Goal: Task Accomplishment & Management: Use online tool/utility

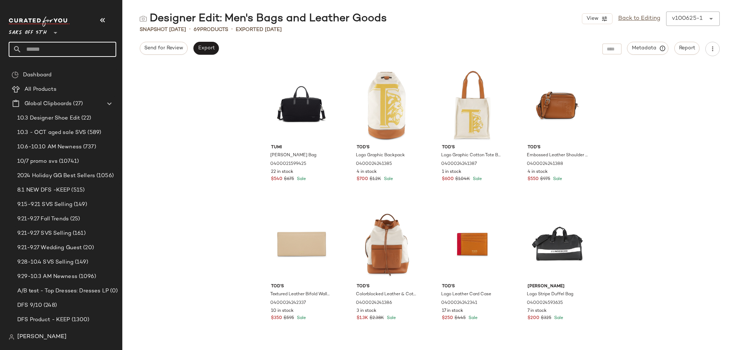
click at [46, 48] on input "text" at bounding box center [69, 49] width 95 height 15
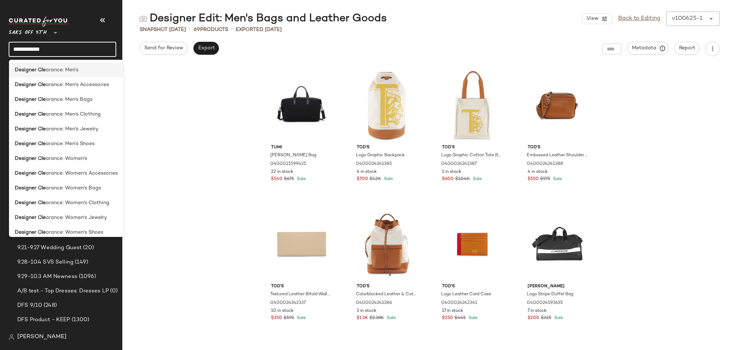
type input "**********"
click at [49, 67] on span "arance: Men's" at bounding box center [62, 70] width 33 height 8
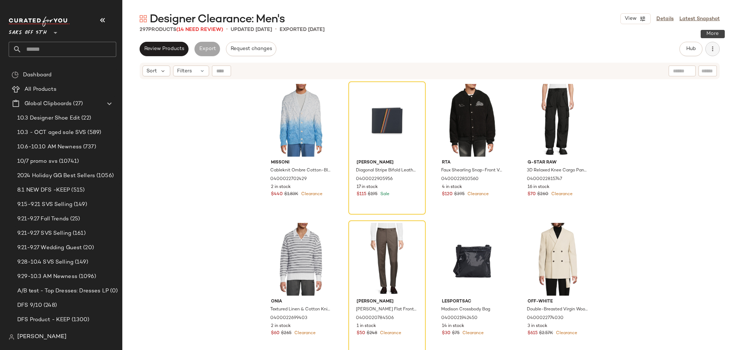
click at [708, 44] on button "button" at bounding box center [712, 49] width 14 height 14
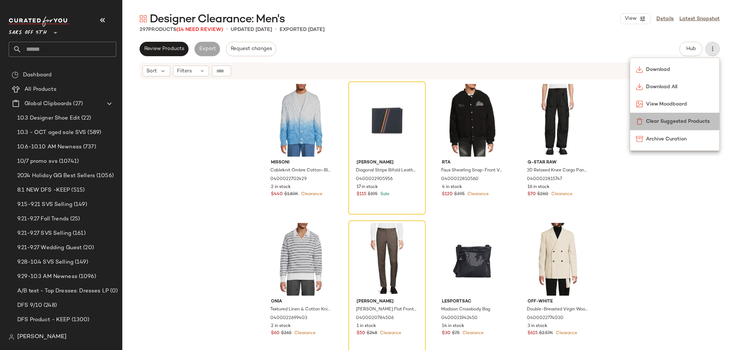
click at [676, 118] on span "Clear Suggested Products" at bounding box center [680, 122] width 68 height 8
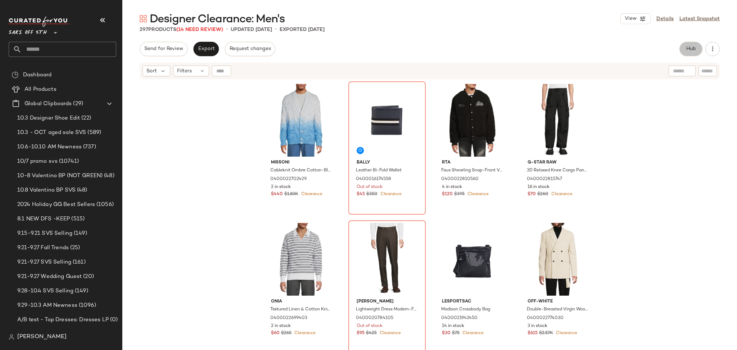
click at [687, 54] on button "Hub" at bounding box center [690, 49] width 23 height 14
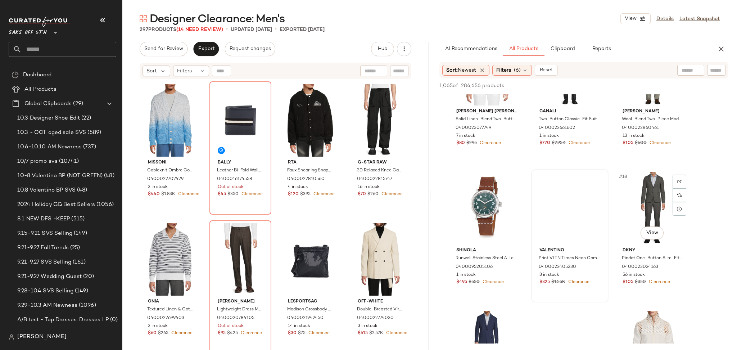
scroll to position [620, 0]
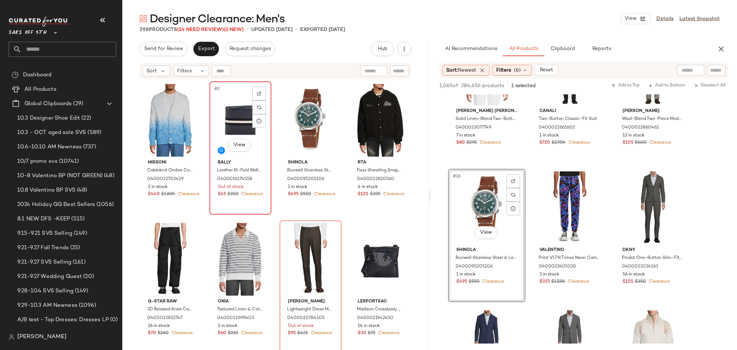
click at [237, 124] on div "#2 View" at bounding box center [240, 120] width 57 height 73
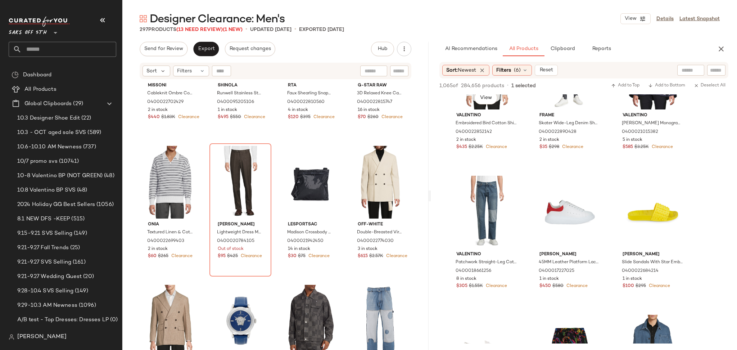
scroll to position [2004, 0]
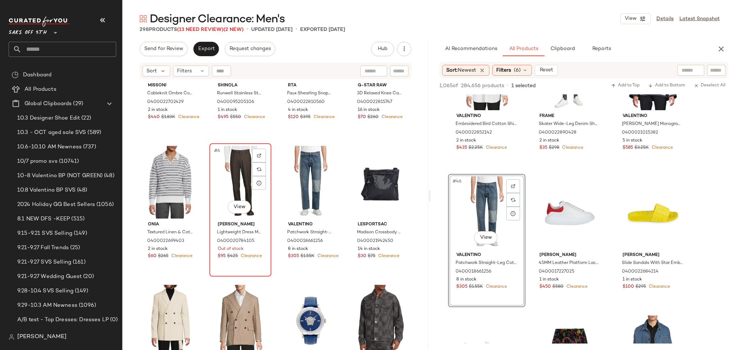
click at [236, 174] on div "#6 View" at bounding box center [240, 182] width 57 height 73
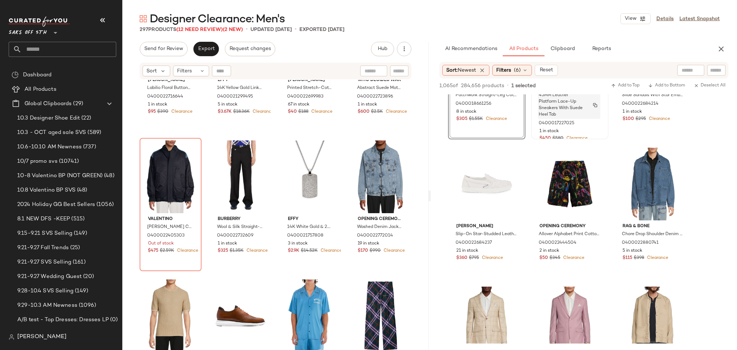
scroll to position [2180, 0]
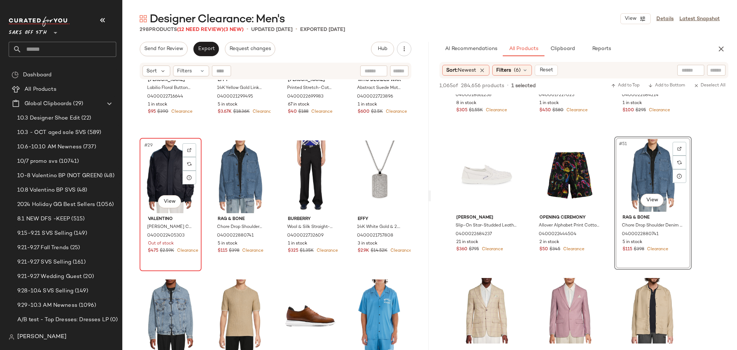
click at [164, 165] on div "#29 View" at bounding box center [170, 176] width 57 height 73
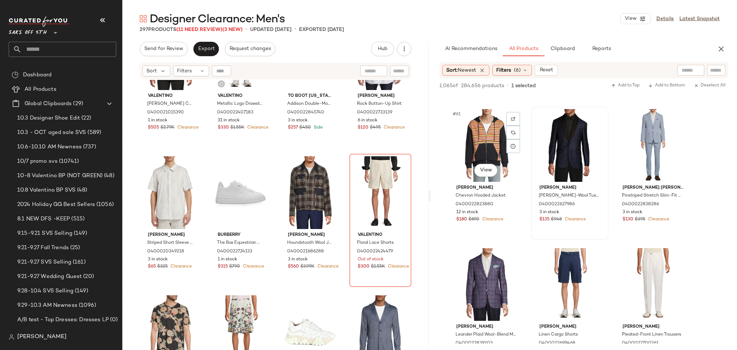
scroll to position [2765, 0]
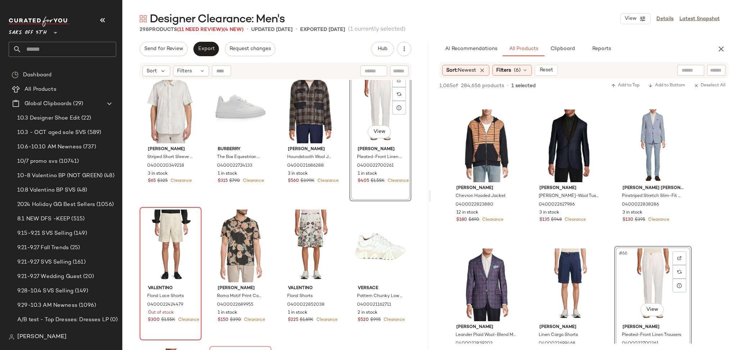
scroll to position [1966, 0]
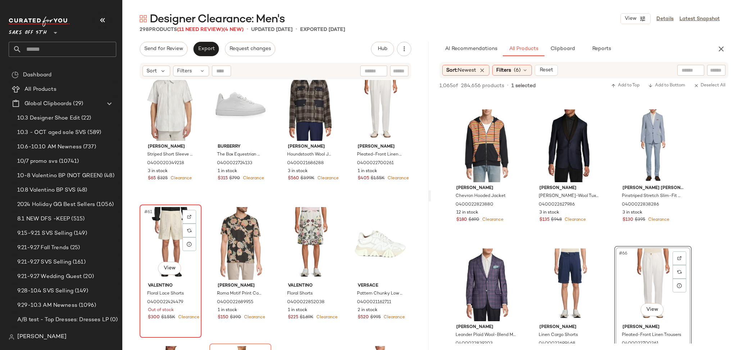
click at [151, 229] on div "#61 View" at bounding box center [170, 243] width 57 height 73
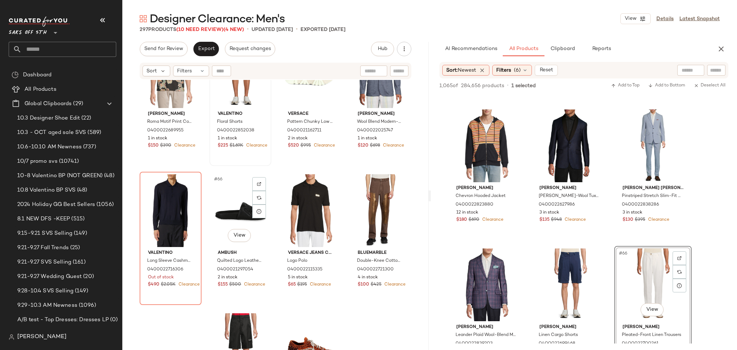
scroll to position [2138, 0]
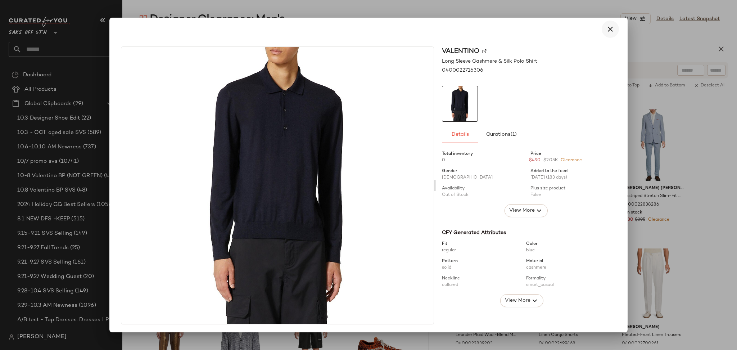
click at [602, 32] on button "button" at bounding box center [610, 29] width 17 height 17
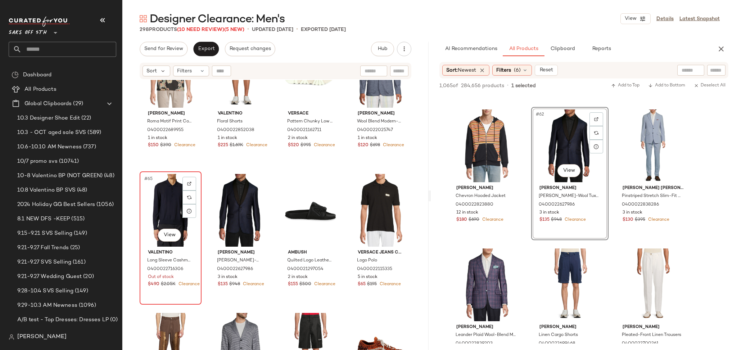
click at [174, 214] on div "#65 View" at bounding box center [170, 210] width 57 height 73
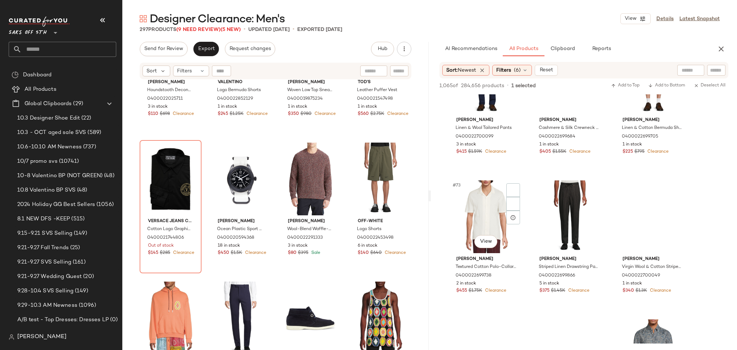
scroll to position [3251, 0]
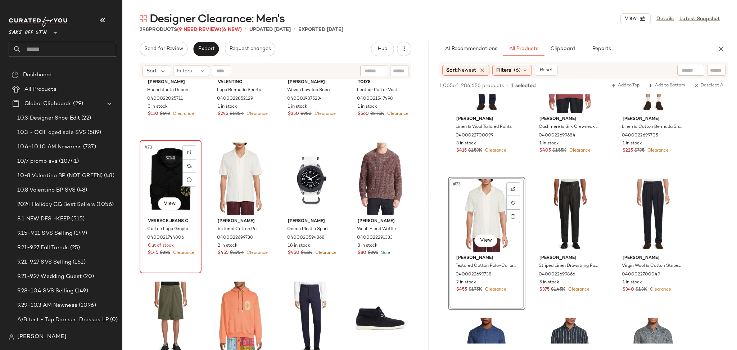
click at [169, 186] on div "#73 View" at bounding box center [170, 178] width 57 height 73
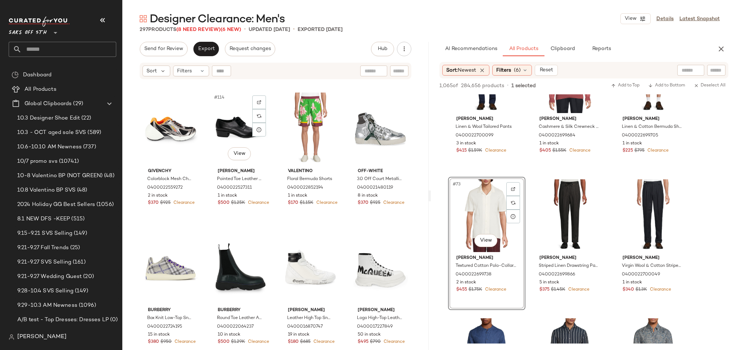
scroll to position [3887, 0]
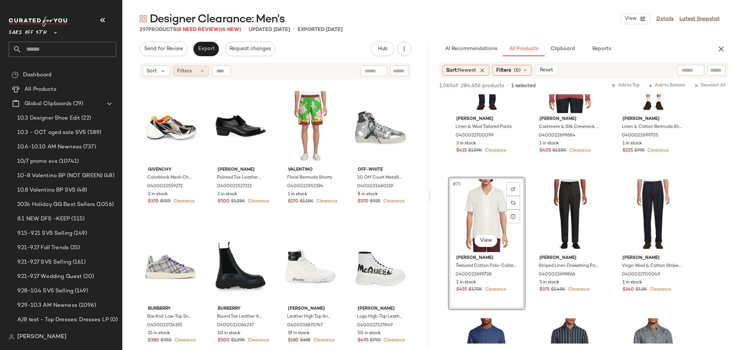
click at [195, 72] on div "Filters" at bounding box center [191, 70] width 36 height 11
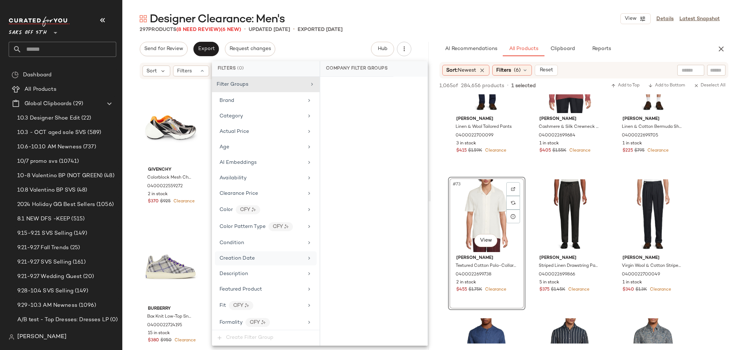
scroll to position [396, 0]
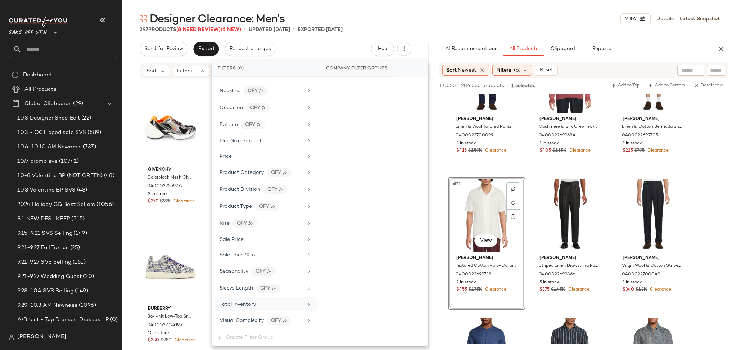
click at [251, 305] on span "Total Inventory" at bounding box center [237, 303] width 36 height 5
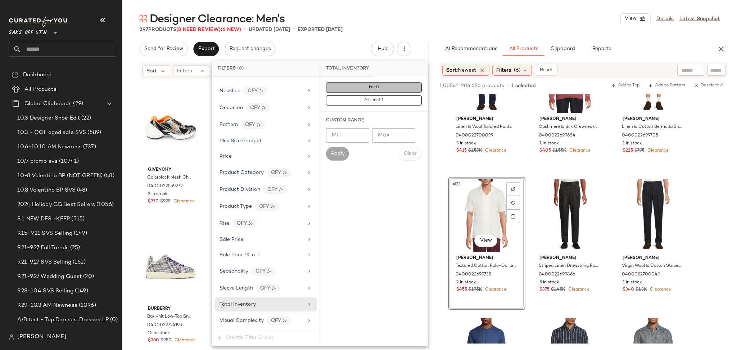
click at [371, 91] on button "For 0" at bounding box center [374, 87] width 96 height 10
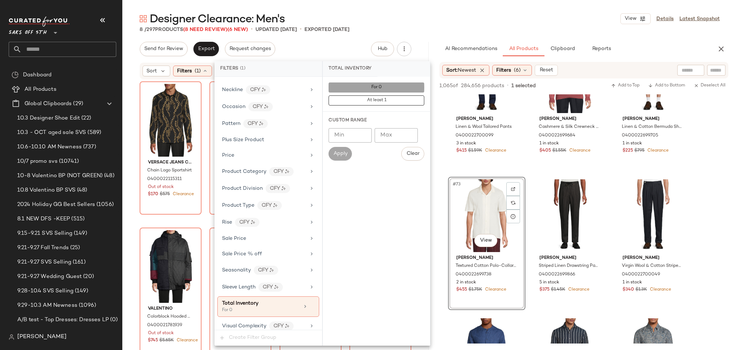
click at [371, 91] on button "For 0" at bounding box center [376, 87] width 96 height 10
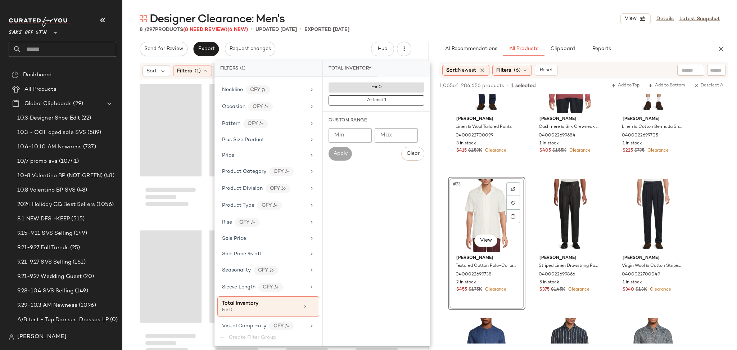
click at [422, 22] on div "Designer Clearance: Men's View Details Latest Snapshot" at bounding box center [429, 19] width 615 height 14
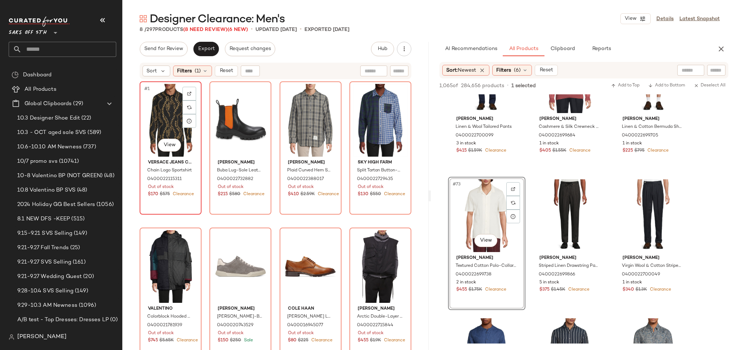
click at [182, 109] on div "#1 View" at bounding box center [170, 120] width 57 height 73
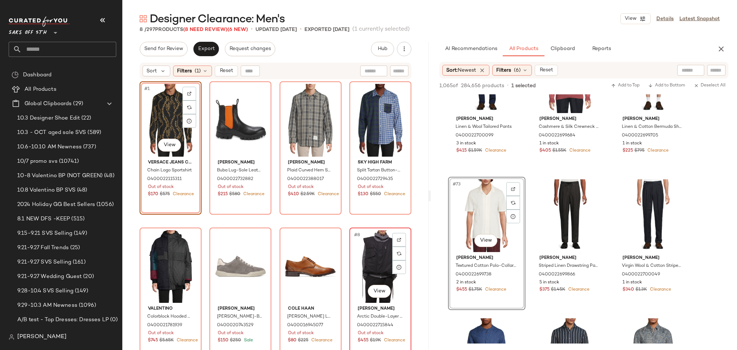
click at [360, 255] on div "#8 View" at bounding box center [380, 266] width 57 height 73
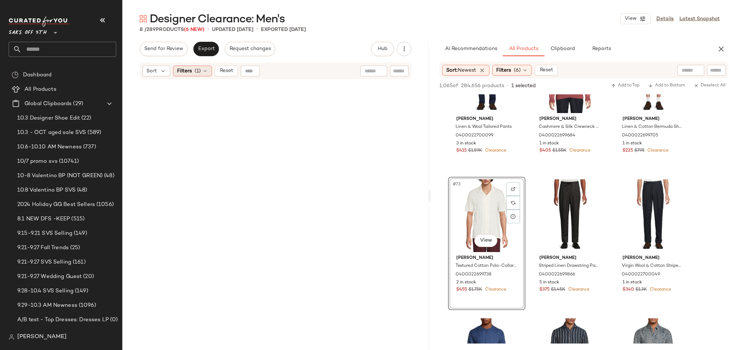
click at [199, 70] on span "(1)" at bounding box center [198, 71] width 6 height 8
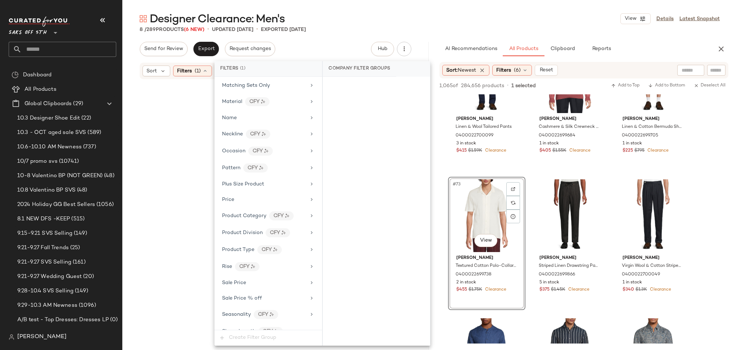
scroll to position [402, 0]
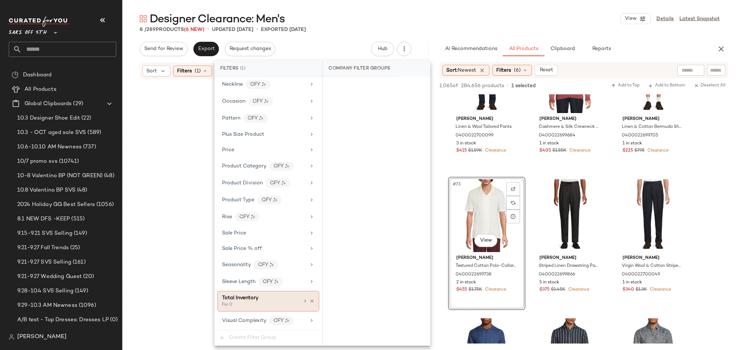
click at [309, 301] on icon at bounding box center [311, 300] width 5 height 5
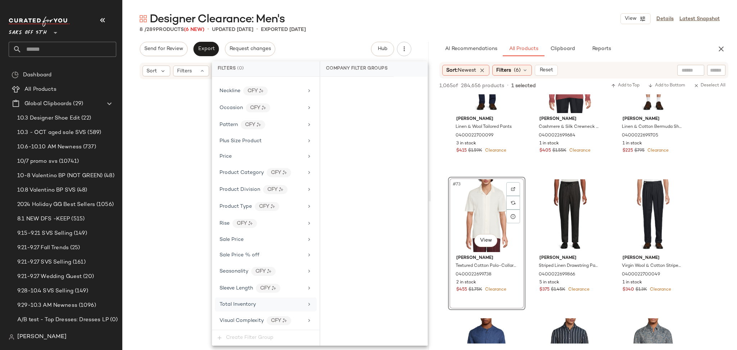
scroll to position [396, 0]
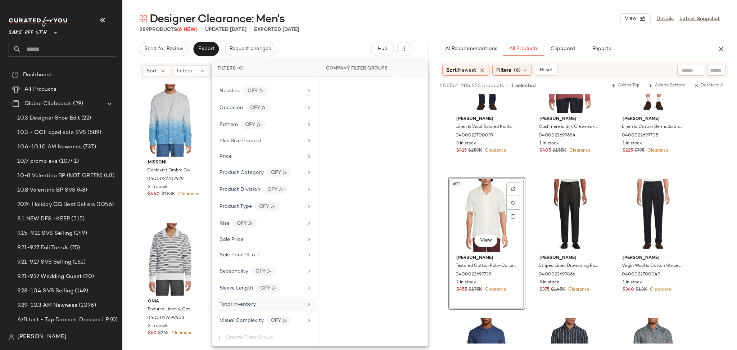
click at [329, 47] on div "Send for Review Export Request changes Hub Send for Review External Review Inte…" at bounding box center [276, 49] width 272 height 14
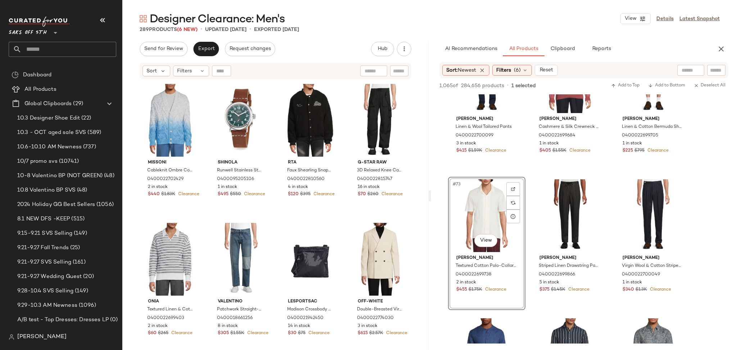
click at [84, 49] on input "text" at bounding box center [69, 49] width 95 height 15
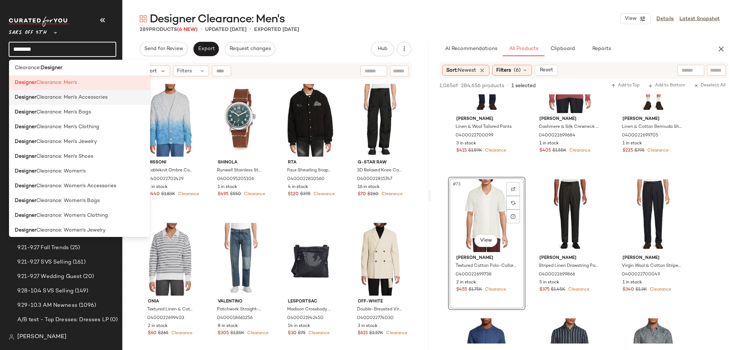
scroll to position [119, 0]
type input "********"
click at [88, 99] on span "Clearance: Men's Accessories" at bounding box center [71, 99] width 71 height 8
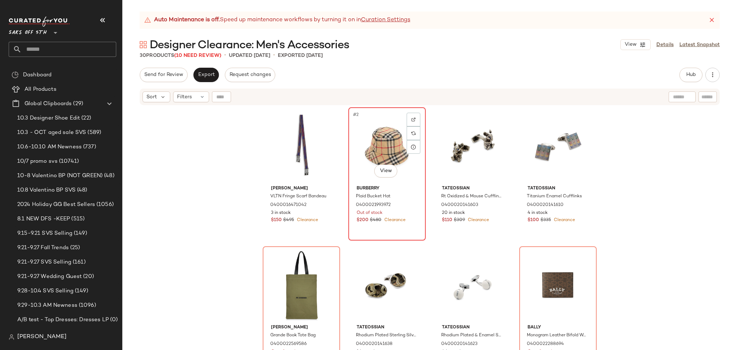
click at [387, 140] on div "#2 View" at bounding box center [387, 146] width 72 height 73
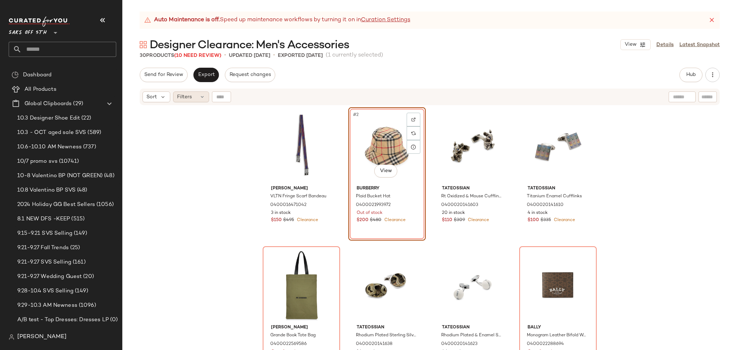
click at [197, 99] on div "Filters" at bounding box center [191, 96] width 36 height 11
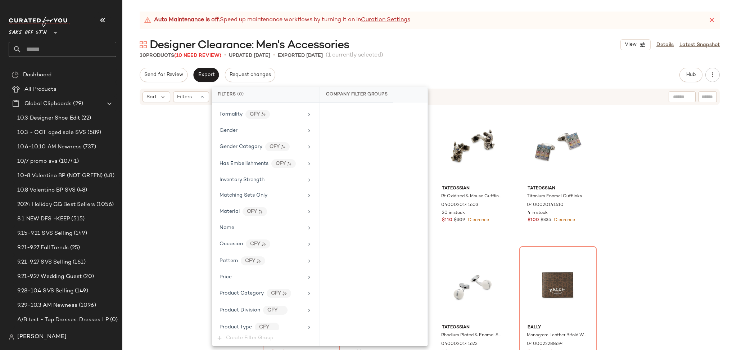
scroll to position [273, 0]
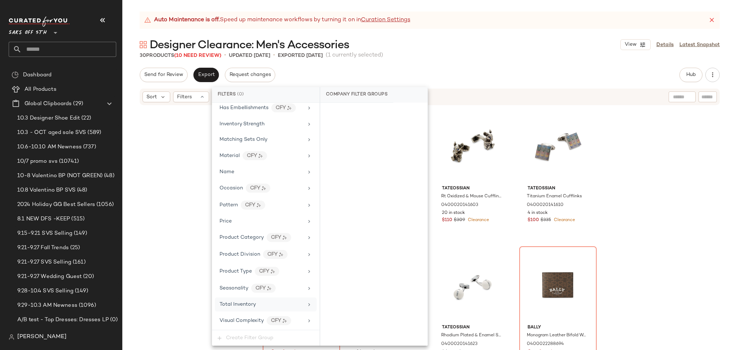
click at [253, 306] on span "Total Inventory" at bounding box center [237, 303] width 36 height 5
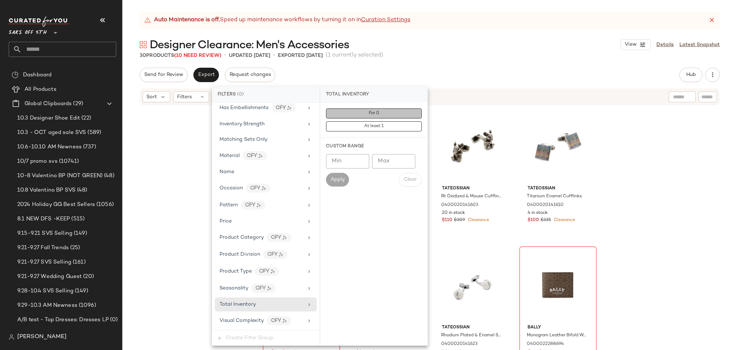
click at [377, 118] on button "For 0" at bounding box center [374, 113] width 96 height 10
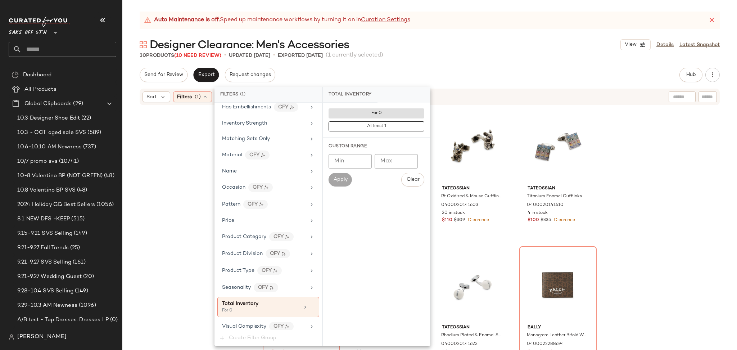
click at [469, 75] on div "Send for Review Export Request changes Hub Send for Review External Review Inte…" at bounding box center [430, 75] width 580 height 14
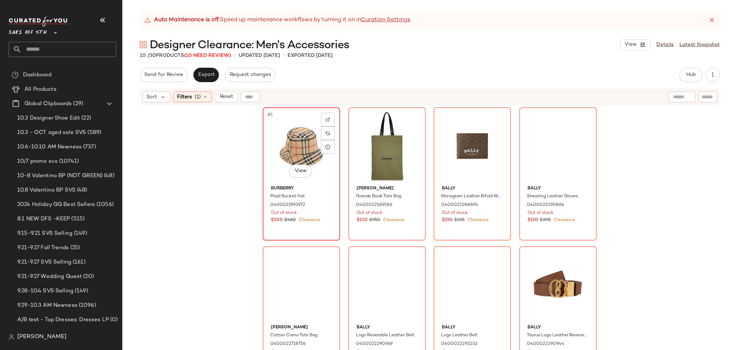
click at [288, 132] on div "#1 View" at bounding box center [301, 146] width 72 height 73
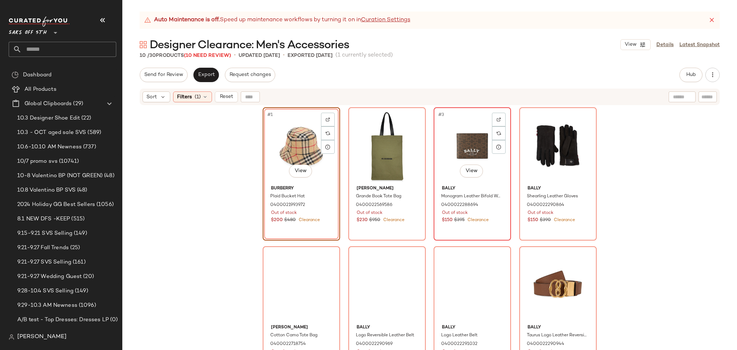
scroll to position [150, 0]
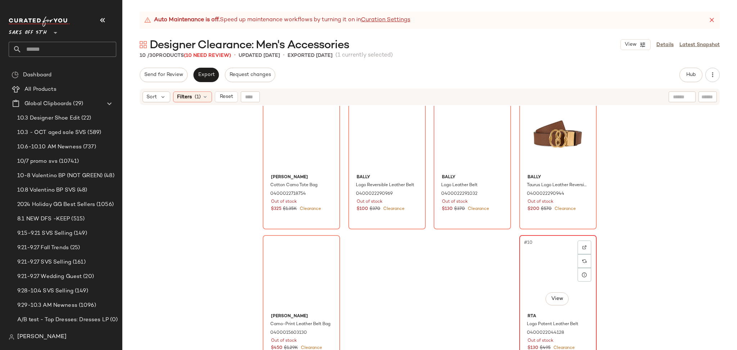
click at [557, 272] on div "#10 View" at bounding box center [558, 273] width 72 height 73
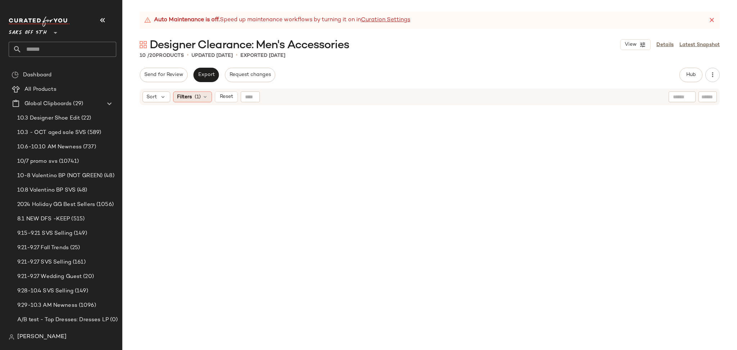
click at [196, 97] on span "(1)" at bounding box center [198, 97] width 6 height 8
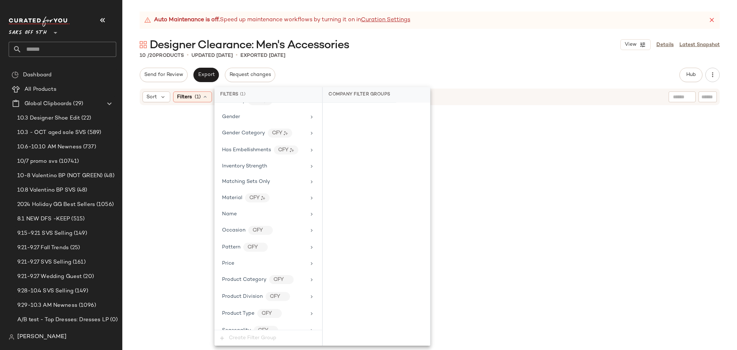
scroll to position [280, 0]
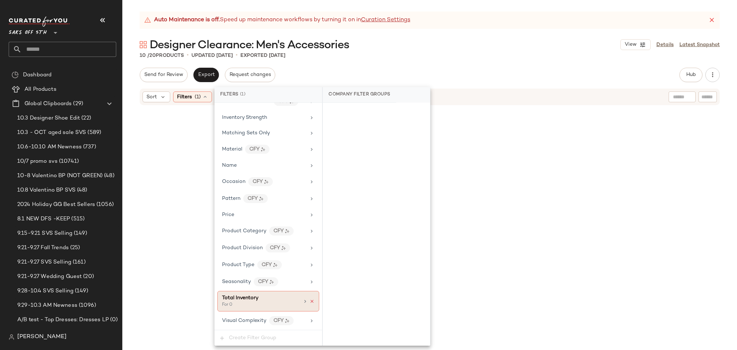
click at [309, 301] on icon at bounding box center [311, 301] width 5 height 5
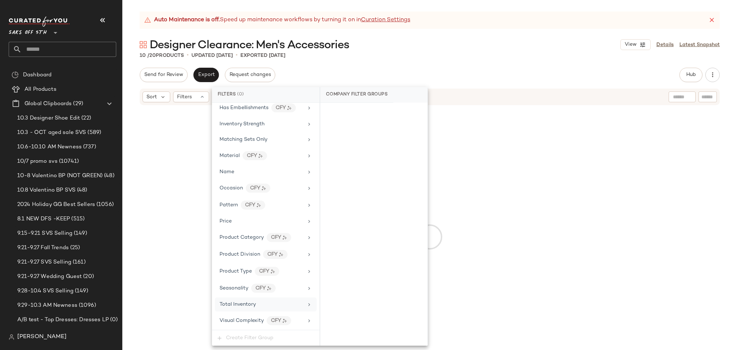
scroll to position [274, 0]
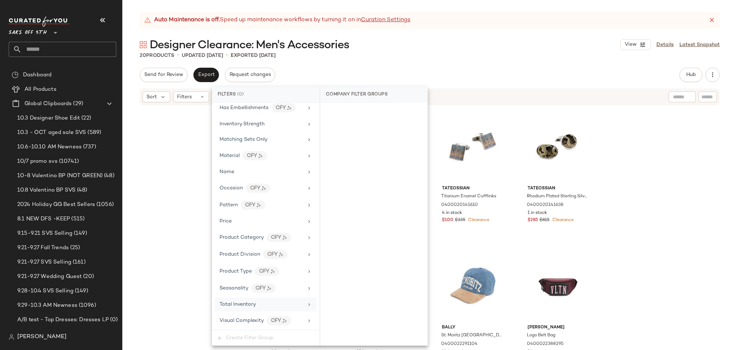
click at [485, 47] on div "Designer Clearance: Men's Accessories View Details Latest Snapshot" at bounding box center [429, 44] width 615 height 14
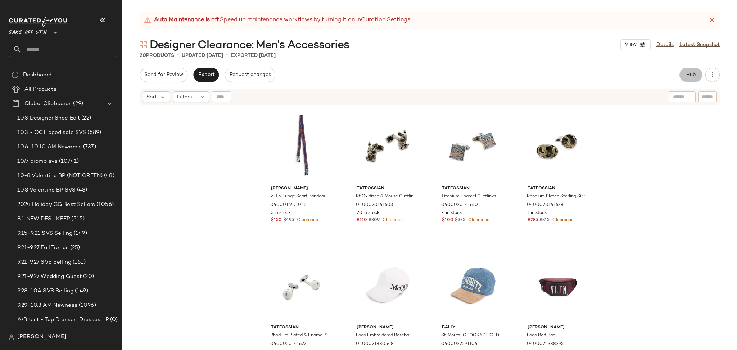
click at [688, 69] on button "Hub" at bounding box center [690, 75] width 23 height 14
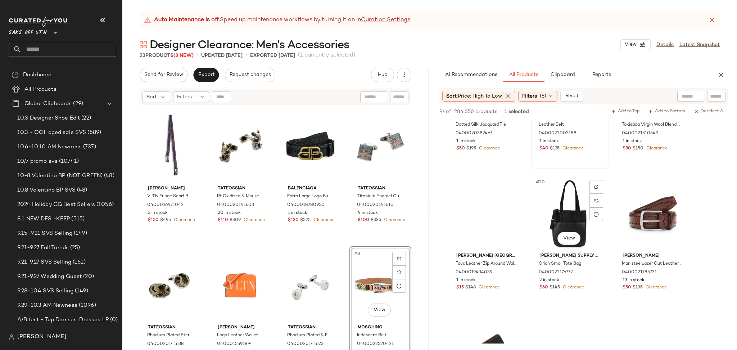
scroll to position [779, 0]
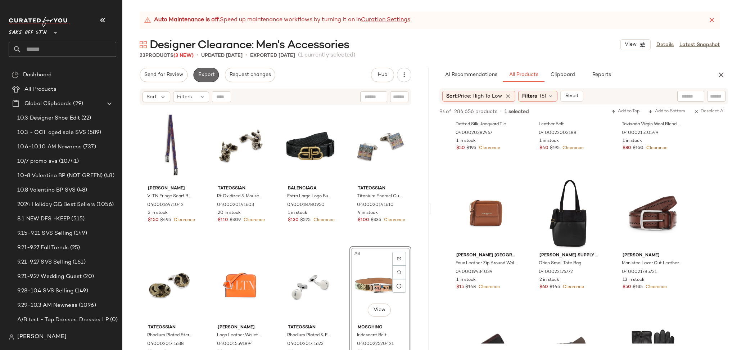
click at [208, 72] on span "Export" at bounding box center [206, 75] width 17 height 6
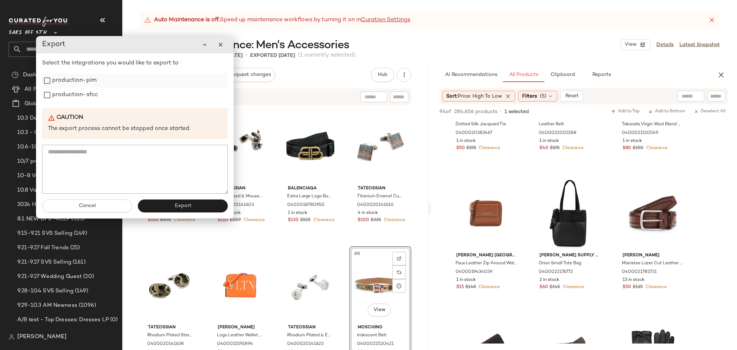
click at [81, 82] on label "production-pim" at bounding box center [74, 80] width 44 height 14
click at [80, 87] on label "production-pim" at bounding box center [74, 80] width 44 height 14
click at [77, 98] on label "production-sfcc" at bounding box center [75, 95] width 46 height 14
click at [182, 212] on button "Export" at bounding box center [183, 205] width 90 height 13
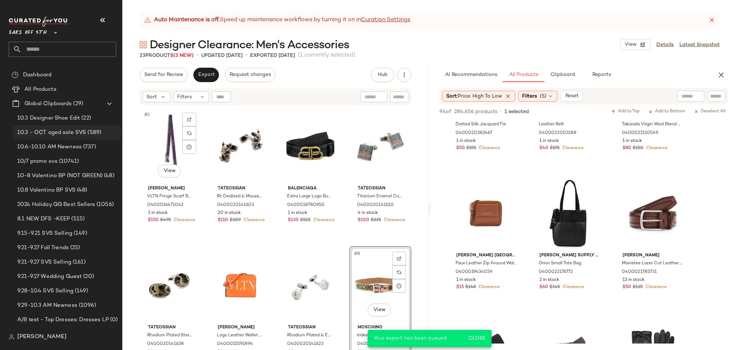
scroll to position [1057, 0]
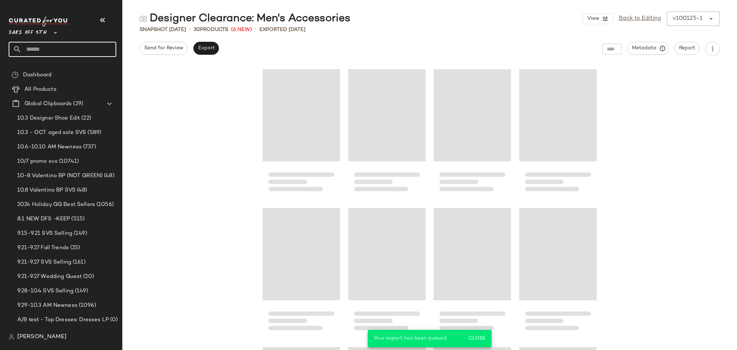
click at [58, 52] on input "text" at bounding box center [69, 49] width 95 height 15
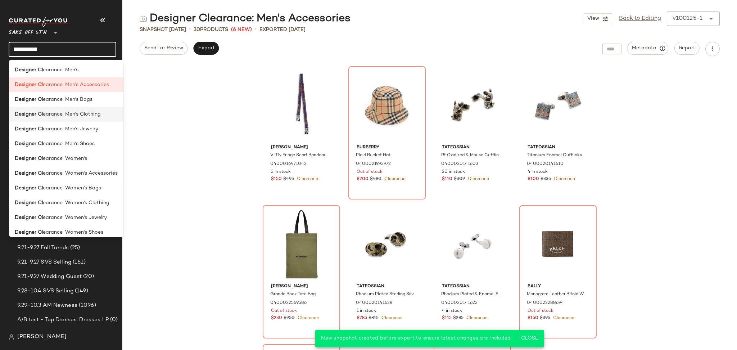
type input "**********"
click at [85, 115] on span "earance: Men's Clothing" at bounding box center [72, 114] width 58 height 8
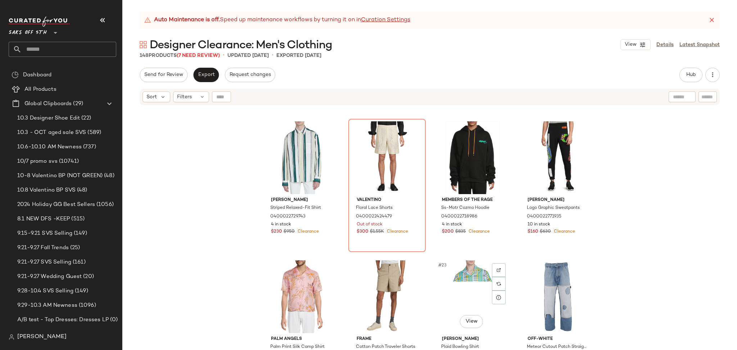
scroll to position [549, 0]
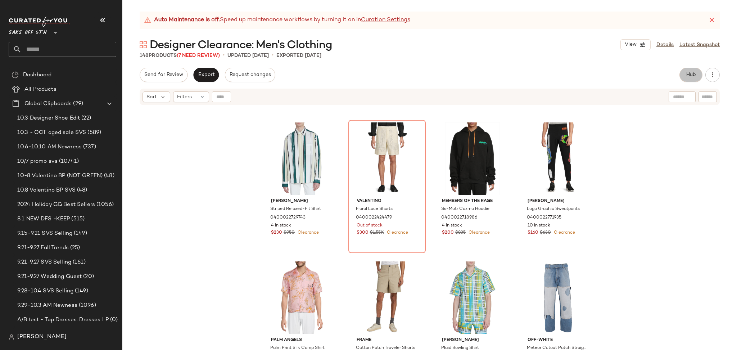
click at [683, 77] on button "Hub" at bounding box center [690, 75] width 23 height 14
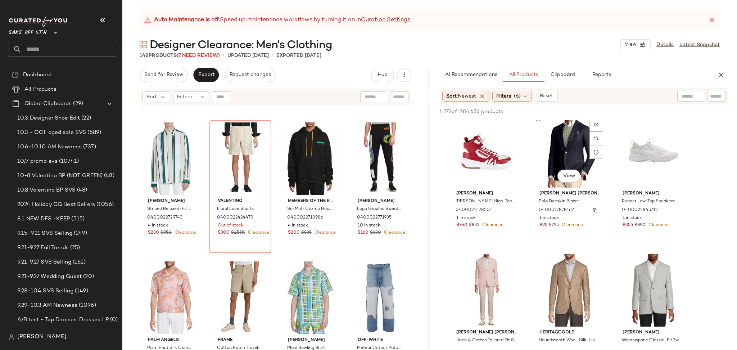
scroll to position [148, 0]
click at [520, 95] on span "(6)" at bounding box center [517, 96] width 7 height 8
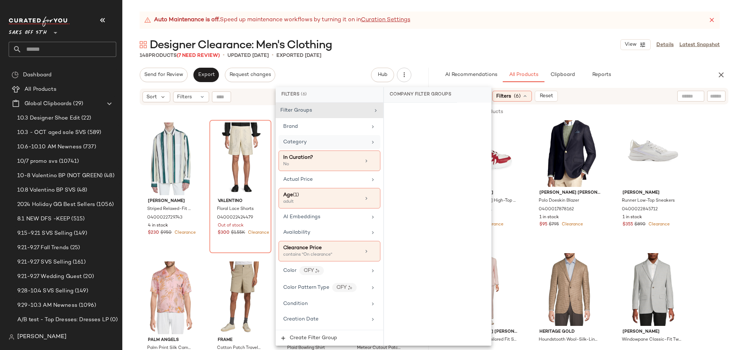
click at [336, 140] on div "Category" at bounding box center [325, 142] width 84 height 8
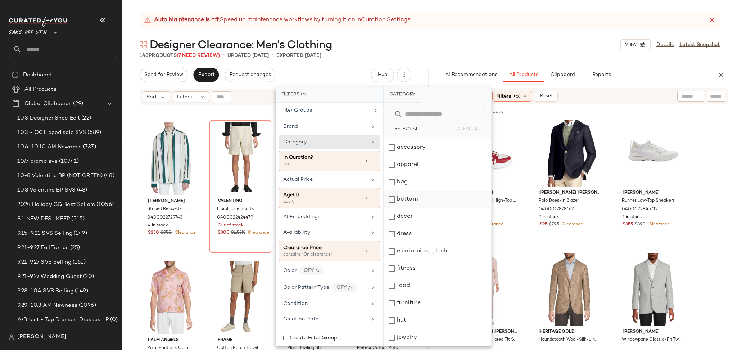
click at [398, 205] on div "bottom" at bounding box center [437, 199] width 107 height 17
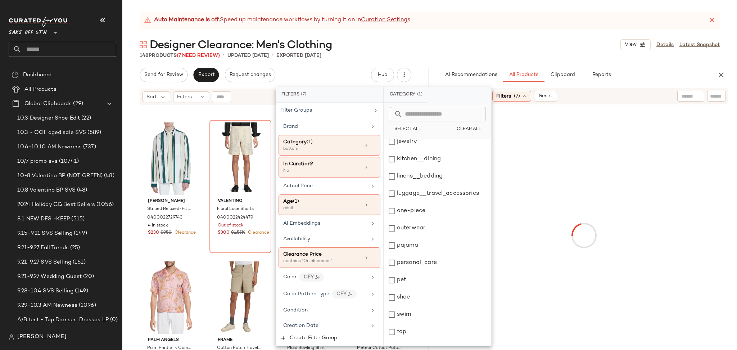
scroll to position [225, 0]
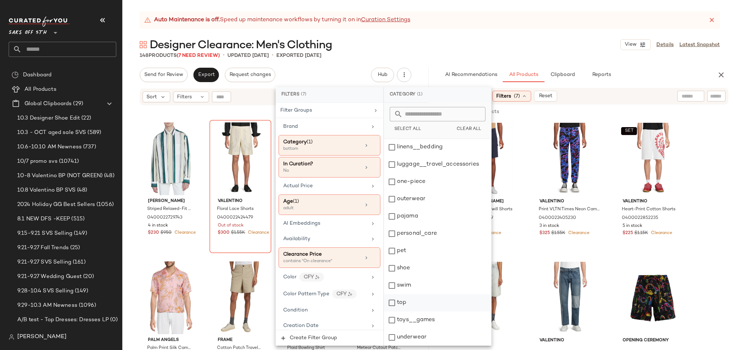
click at [396, 302] on div "top" at bounding box center [437, 302] width 107 height 17
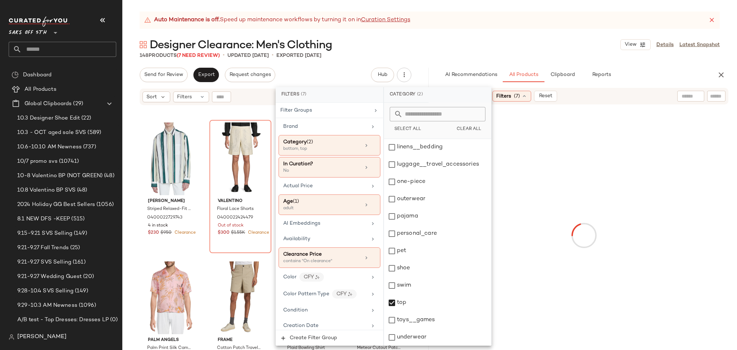
click at [514, 47] on div "Designer Clearance: Men's Clothing View Details Latest Snapshot" at bounding box center [429, 44] width 615 height 14
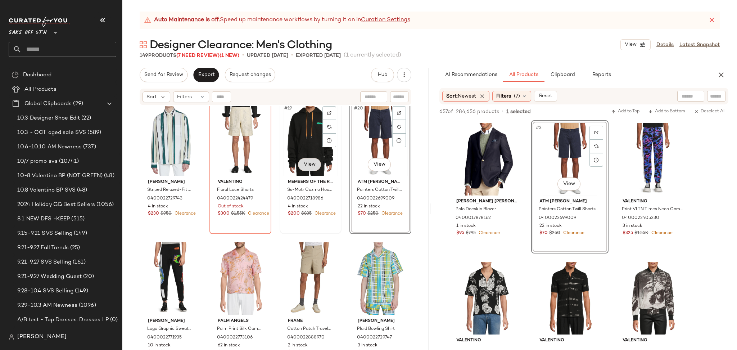
scroll to position [569, 0]
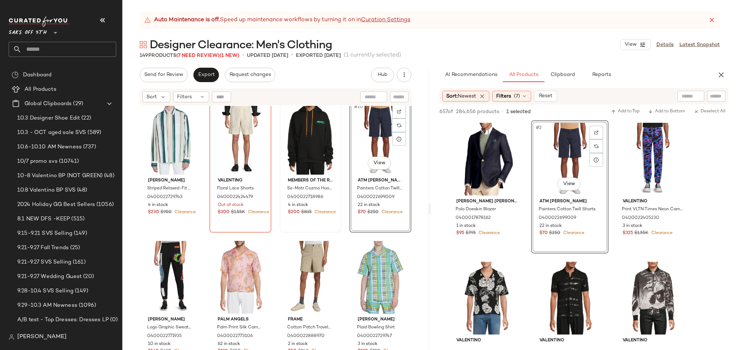
click at [362, 123] on div "#20 View" at bounding box center [380, 138] width 57 height 73
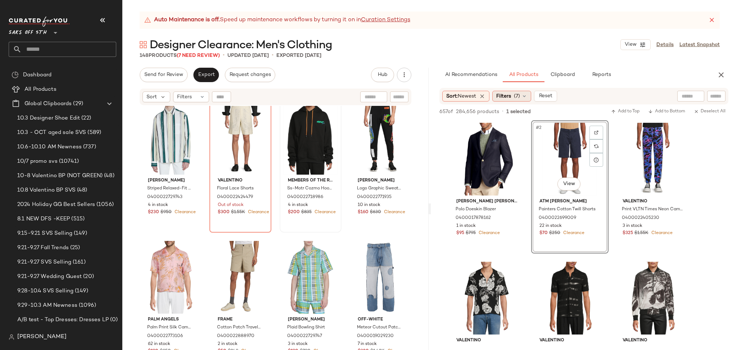
click at [522, 95] on div "Filters (7)" at bounding box center [511, 96] width 39 height 11
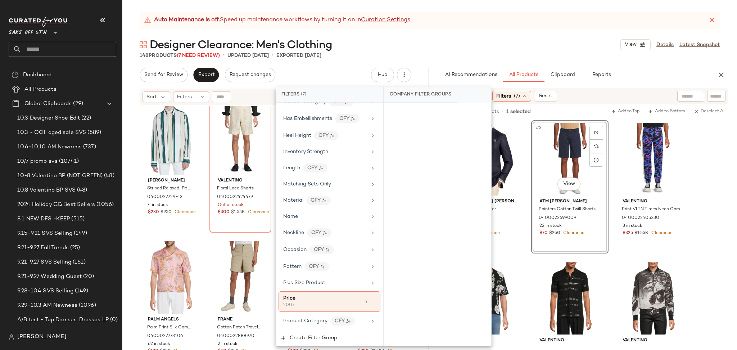
scroll to position [467, 0]
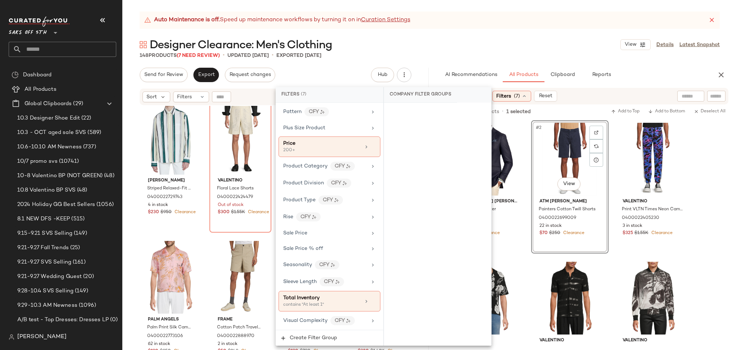
click at [536, 45] on div "Designer Clearance: Men's Clothing View Details Latest Snapshot" at bounding box center [429, 44] width 615 height 14
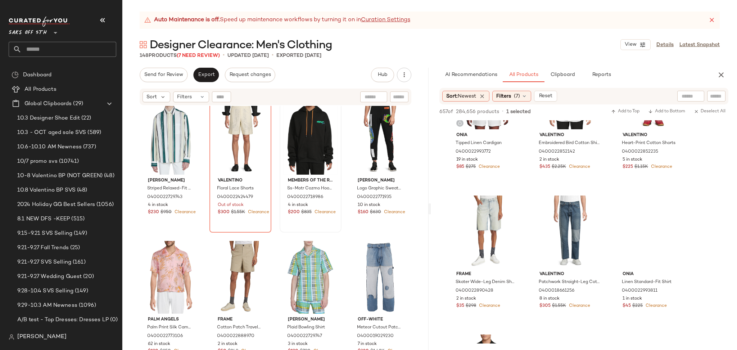
scroll to position [636, 0]
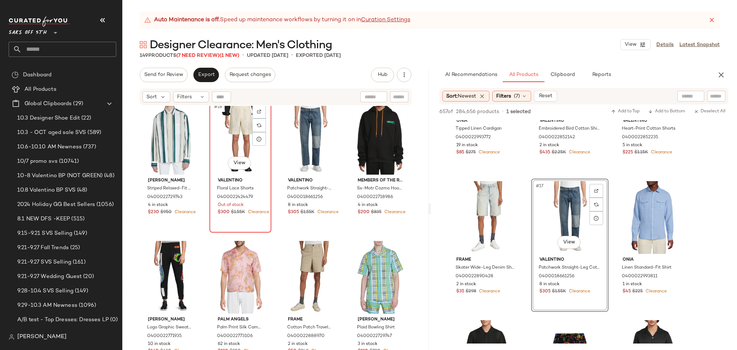
click at [223, 131] on div "#18 View" at bounding box center [240, 138] width 57 height 73
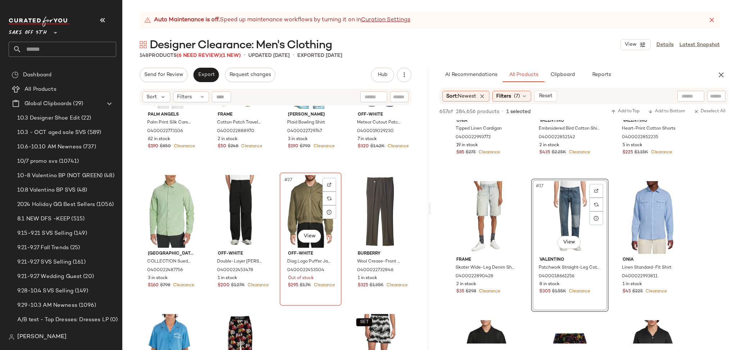
scroll to position [778, 0]
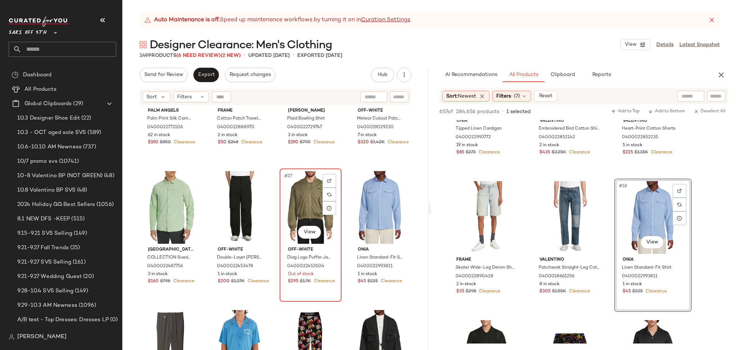
click at [300, 202] on div "#27 View" at bounding box center [310, 207] width 57 height 73
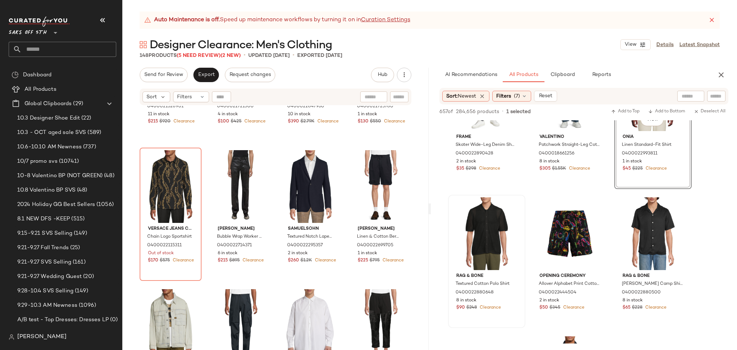
scroll to position [760, 0]
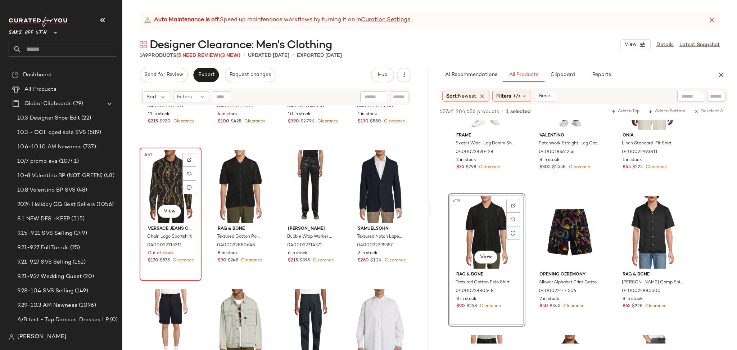
click at [169, 187] on div "#61 View" at bounding box center [170, 186] width 57 height 73
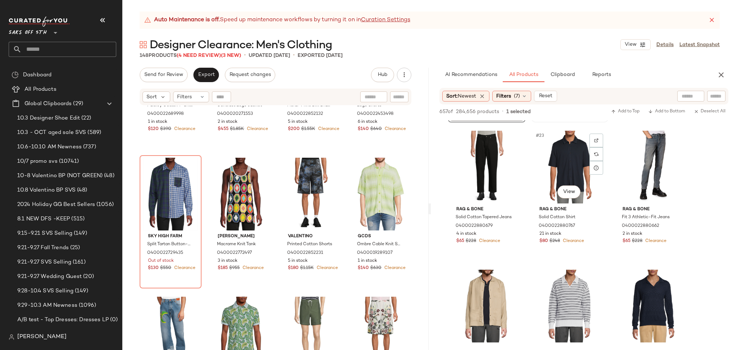
scroll to position [969, 0]
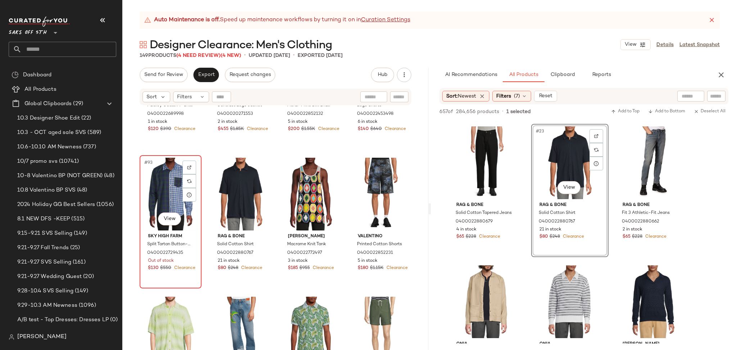
click at [177, 203] on div "#93 View" at bounding box center [170, 194] width 57 height 73
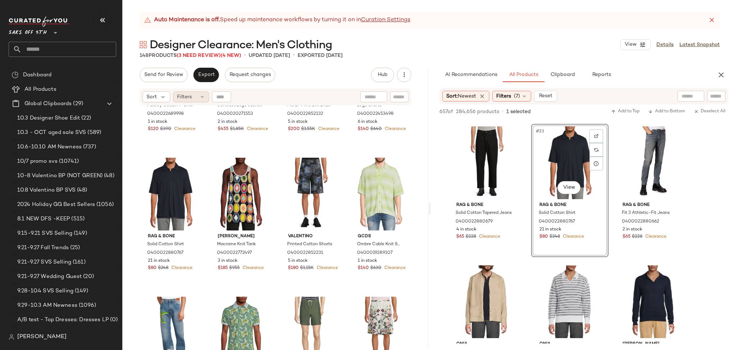
click at [198, 100] on div "Filters" at bounding box center [191, 96] width 36 height 11
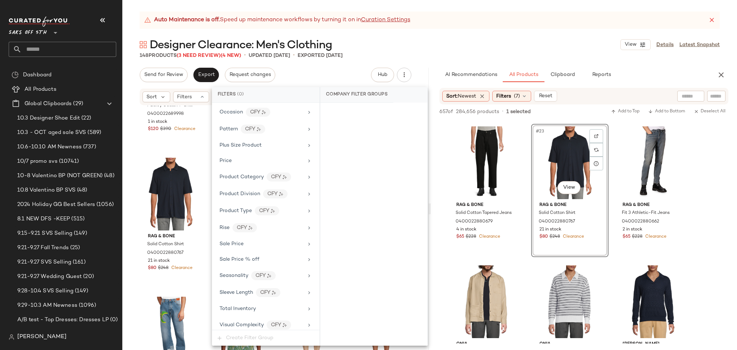
scroll to position [405, 0]
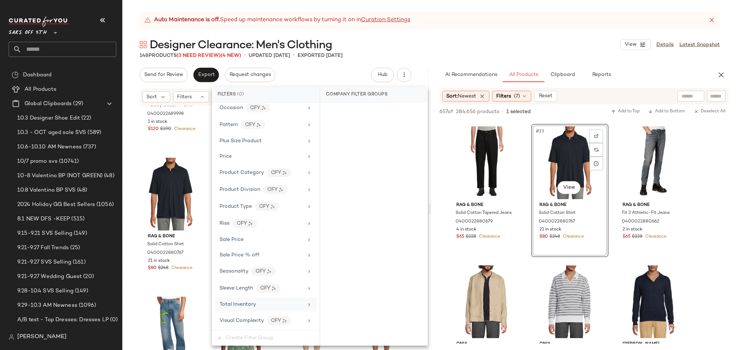
click at [260, 300] on div "Total Inventory" at bounding box center [266, 304] width 102 height 14
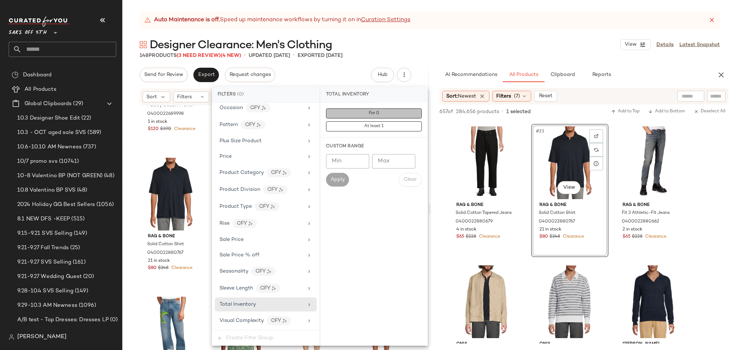
click at [394, 112] on button "For 0" at bounding box center [374, 113] width 96 height 10
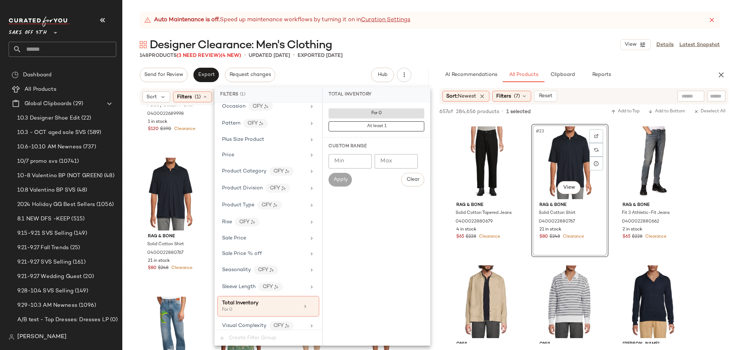
click at [448, 55] on div "148 Products (3 Need Review) (4 New) • updated [DATE] • Exported [DATE]" at bounding box center [429, 55] width 615 height 7
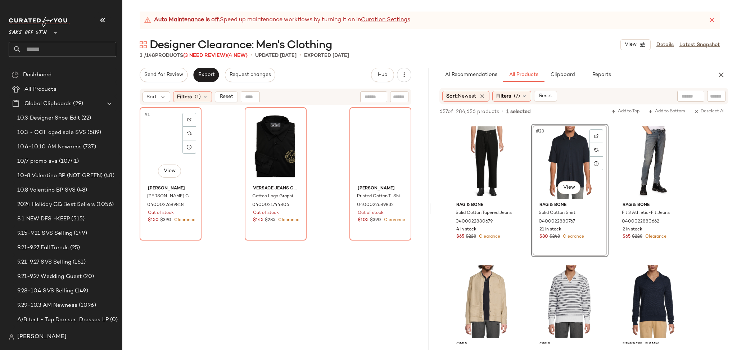
click at [169, 137] on div "#1 View" at bounding box center [170, 146] width 57 height 73
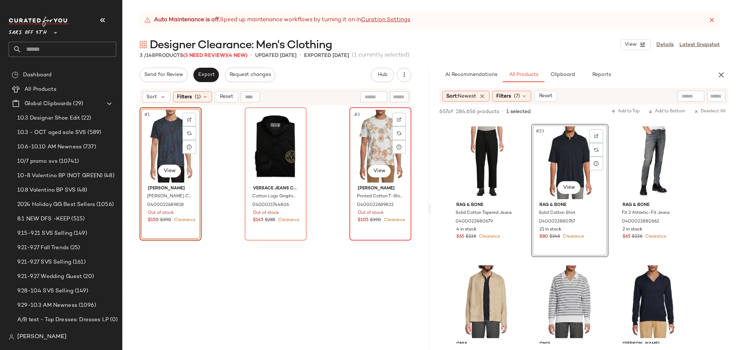
click at [369, 134] on div "#3 View" at bounding box center [380, 146] width 57 height 73
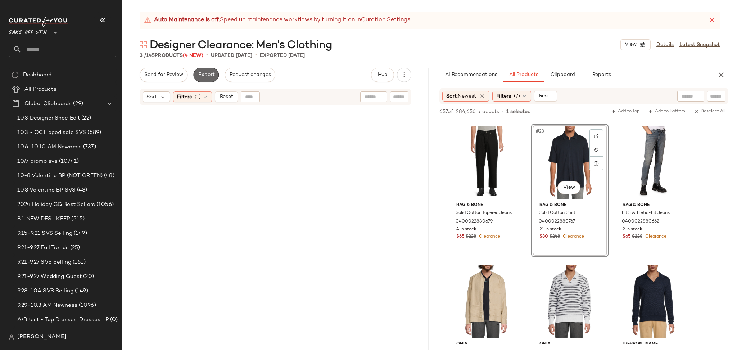
click at [203, 74] on span "Export" at bounding box center [206, 75] width 17 height 6
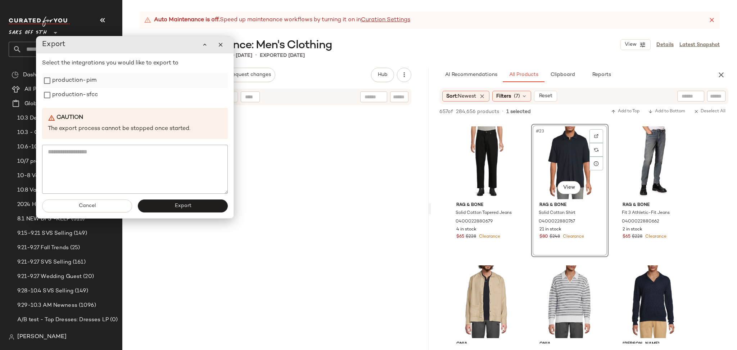
click at [84, 82] on label "production-pim" at bounding box center [74, 80] width 44 height 14
click at [84, 92] on label "production-sfcc" at bounding box center [75, 95] width 46 height 14
click at [181, 204] on span "Export" at bounding box center [182, 206] width 17 height 6
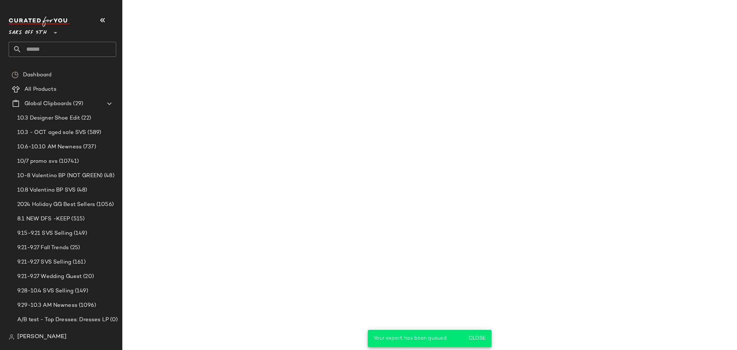
scroll to position [1385, 0]
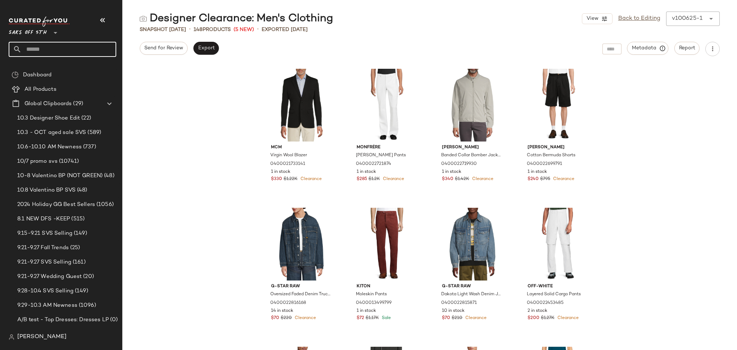
click at [54, 47] on input "text" at bounding box center [69, 49] width 95 height 15
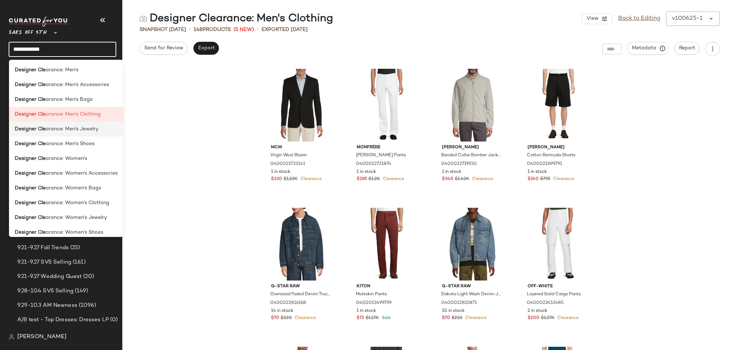
type input "**********"
click at [73, 130] on span "arance: Men's Jewelry" at bounding box center [72, 129] width 53 height 8
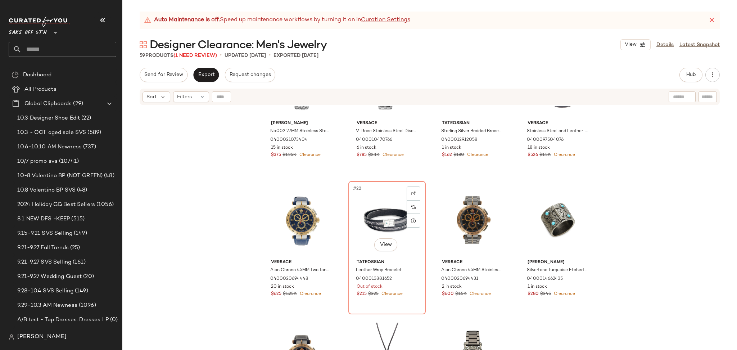
scroll to position [630, 0]
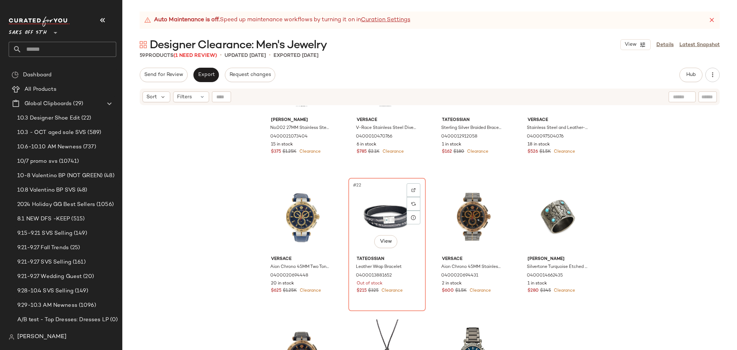
click at [367, 217] on div "#22 View" at bounding box center [387, 216] width 72 height 73
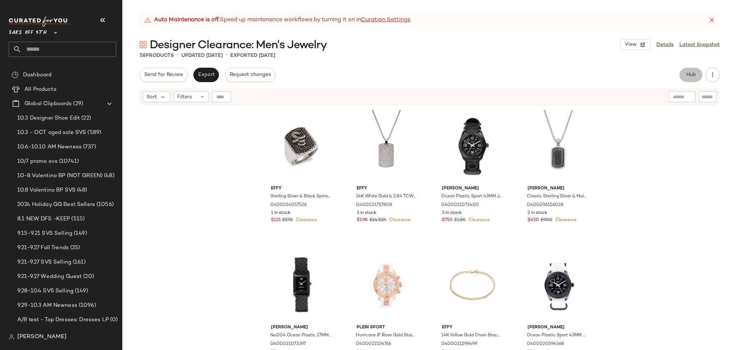
click at [687, 70] on button "Hub" at bounding box center [690, 75] width 23 height 14
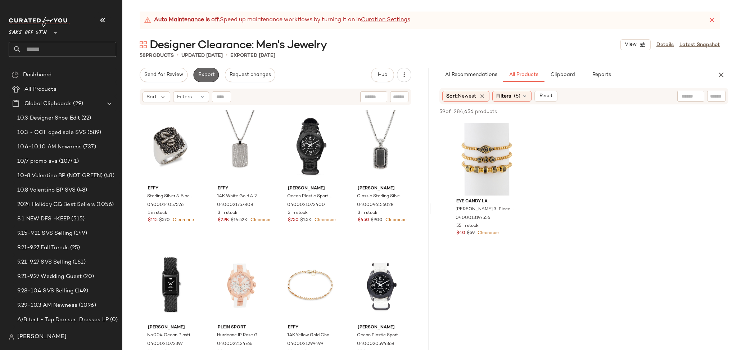
click at [208, 77] on span "Export" at bounding box center [206, 75] width 17 height 6
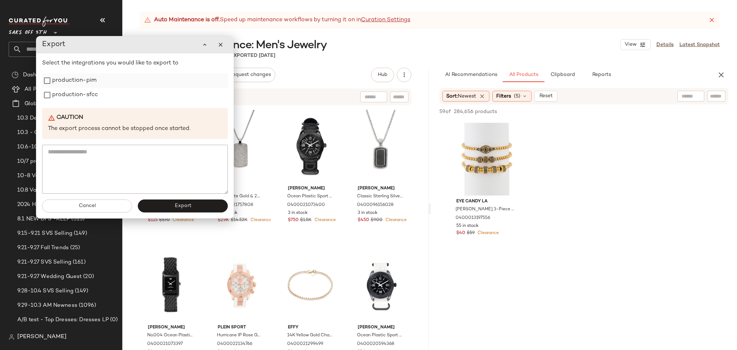
click at [74, 80] on label "production-pim" at bounding box center [74, 80] width 44 height 14
click at [74, 92] on label "production-sfcc" at bounding box center [75, 95] width 46 height 14
click at [163, 211] on button "Export" at bounding box center [183, 205] width 90 height 13
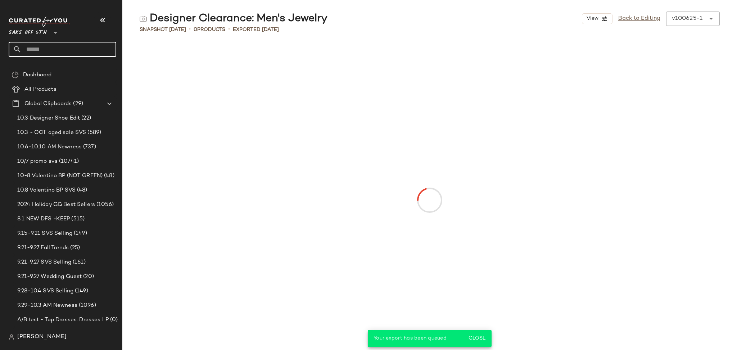
click at [61, 49] on input "text" at bounding box center [69, 49] width 95 height 15
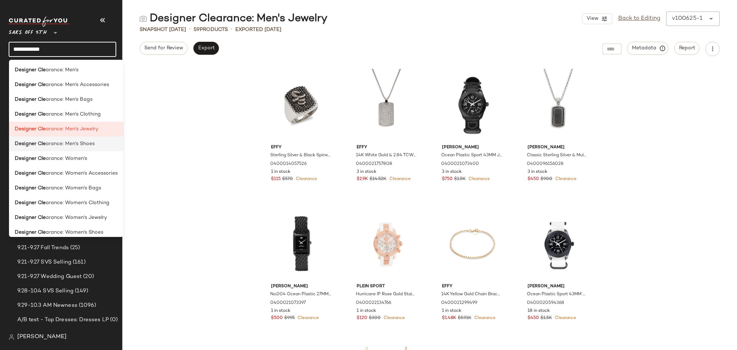
type input "**********"
click at [91, 140] on span "arance: Men's Shoes" at bounding box center [70, 144] width 49 height 8
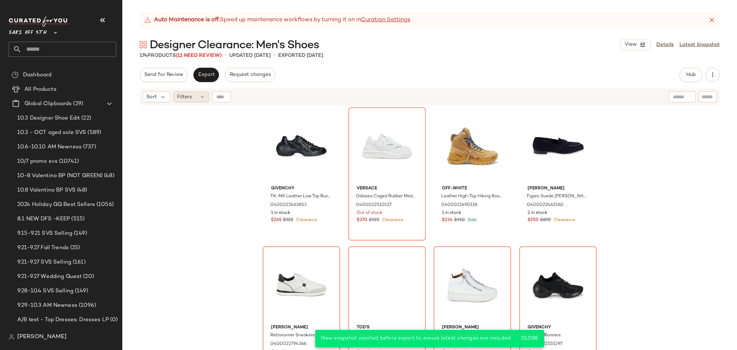
click at [200, 100] on div "Filters" at bounding box center [191, 96] width 36 height 11
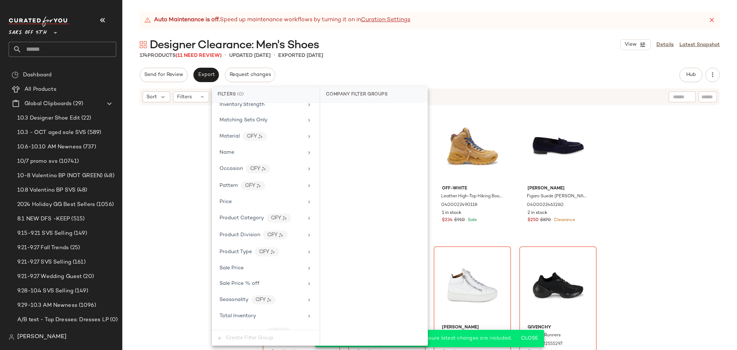
scroll to position [321, 0]
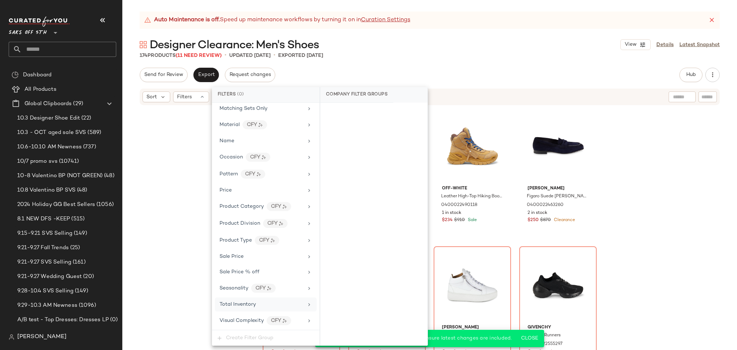
click at [253, 305] on span "Total Inventory" at bounding box center [237, 303] width 36 height 5
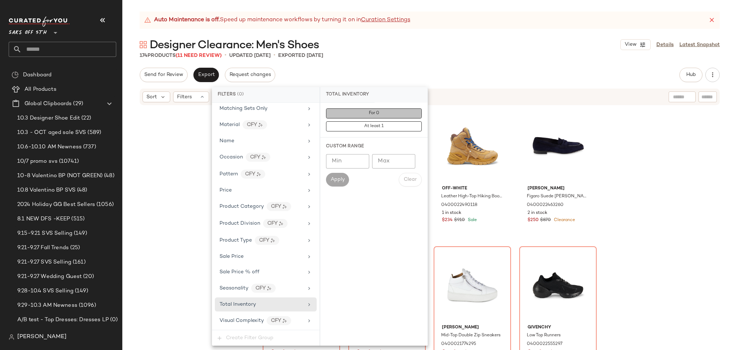
click at [361, 113] on button "For 0" at bounding box center [374, 113] width 96 height 10
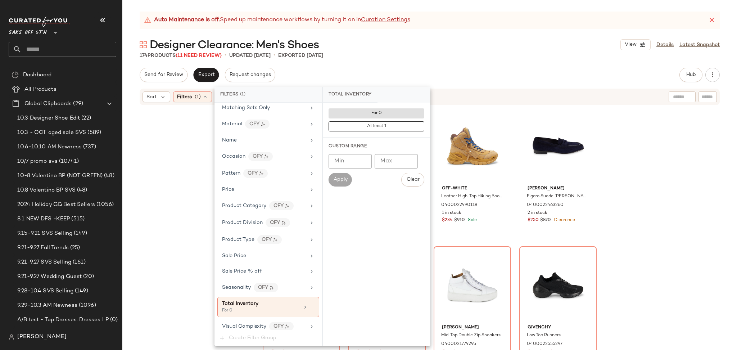
click at [456, 85] on div "Send for Review Export Request changes Hub Send for Review External Review Inte…" at bounding box center [429, 209] width 615 height 282
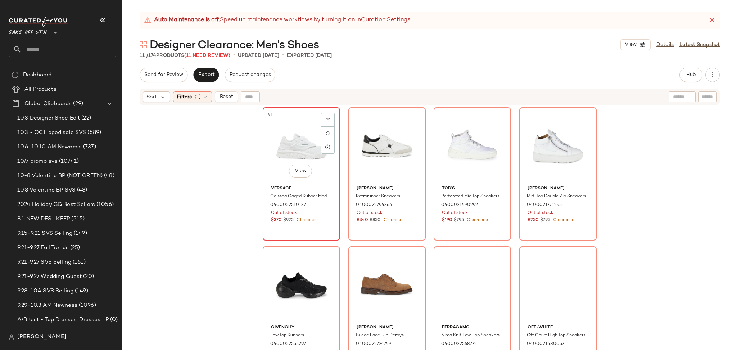
click at [301, 128] on div "#1 View" at bounding box center [301, 146] width 72 height 73
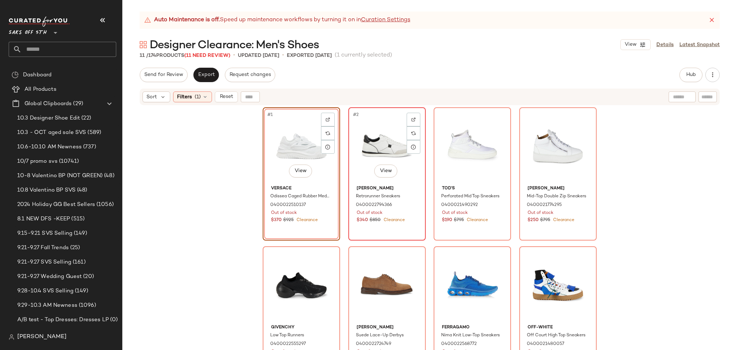
scroll to position [150, 0]
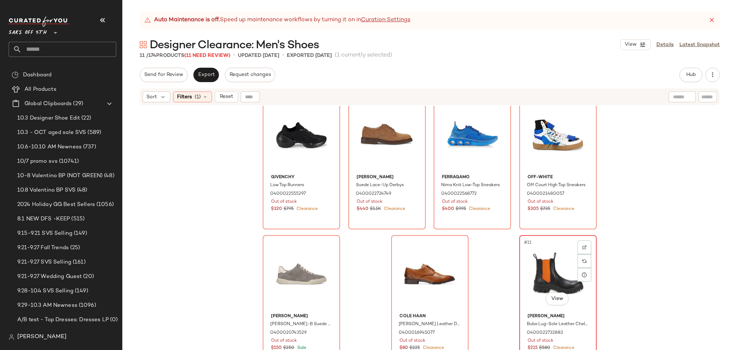
click at [538, 264] on div "#11 View" at bounding box center [558, 273] width 72 height 73
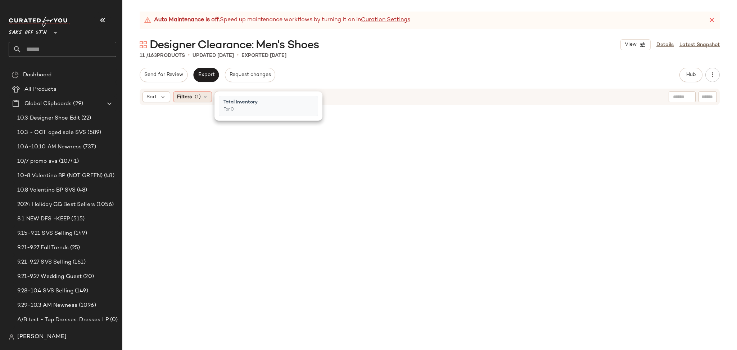
click at [200, 93] on span "(1)" at bounding box center [198, 97] width 6 height 8
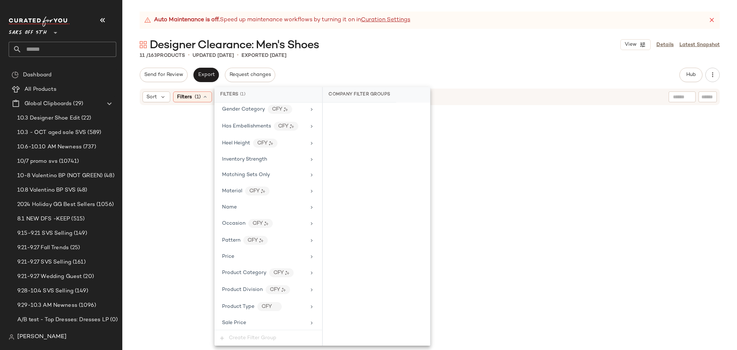
scroll to position [328, 0]
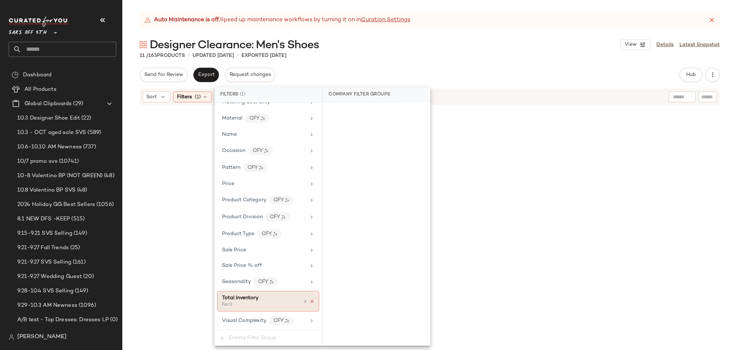
click at [310, 303] on icon at bounding box center [311, 301] width 5 height 5
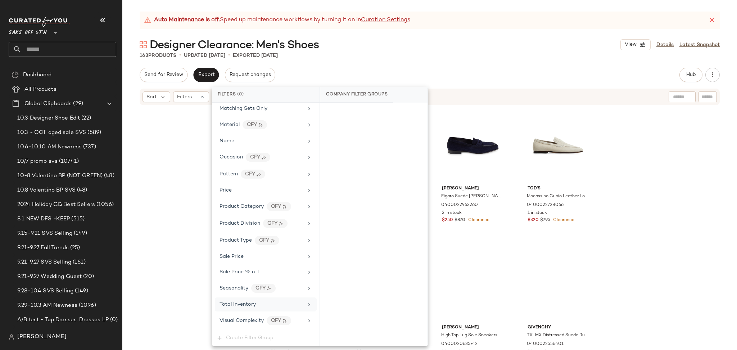
click at [538, 66] on div "Auto Maintenance is off. Speed up maintenance workflows by turning it on in Cur…" at bounding box center [429, 181] width 615 height 338
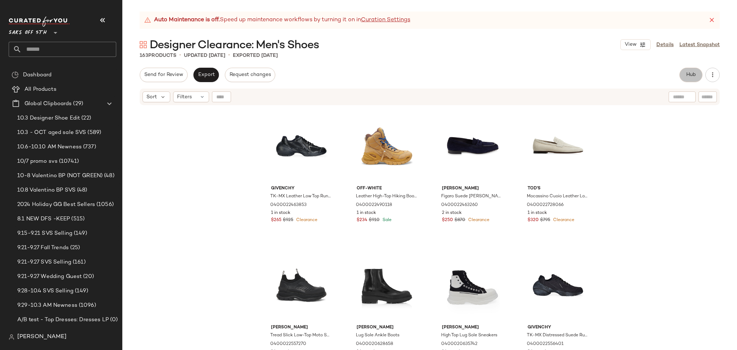
click at [687, 72] on span "Hub" at bounding box center [691, 75] width 10 height 6
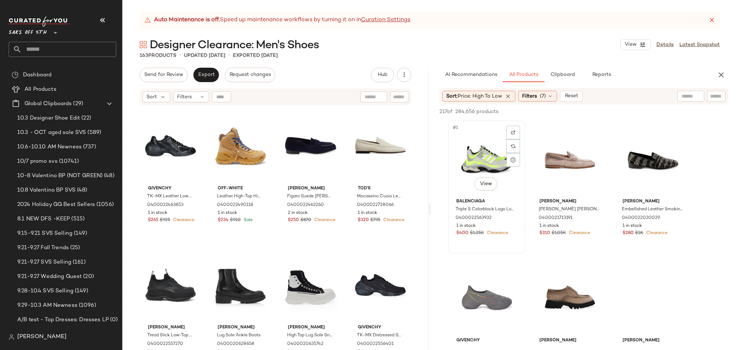
click at [470, 156] on div "#1 View" at bounding box center [486, 159] width 72 height 73
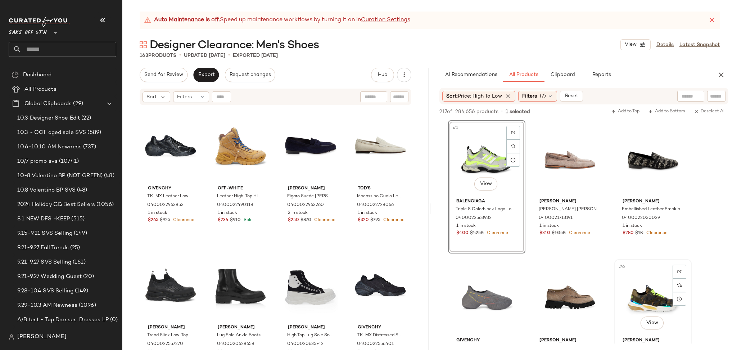
click at [640, 291] on div "#6 View" at bounding box center [653, 298] width 72 height 73
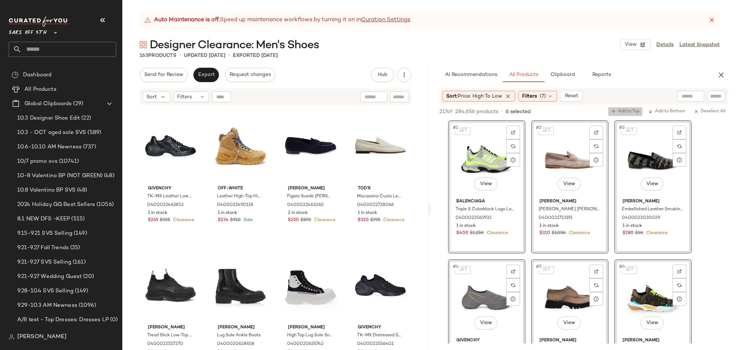
click at [622, 110] on span "Add to Top" at bounding box center [625, 111] width 28 height 5
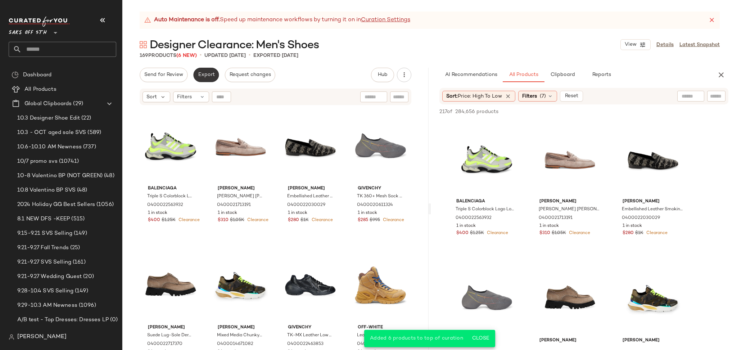
click at [205, 72] on span "Export" at bounding box center [206, 75] width 17 height 6
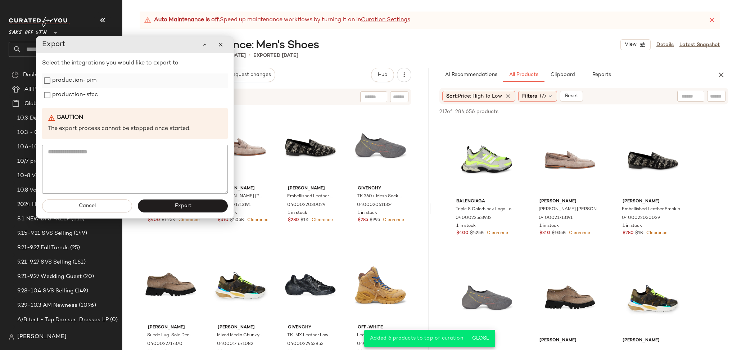
click at [87, 82] on label "production-pim" at bounding box center [74, 80] width 44 height 14
click at [85, 94] on label "production-sfcc" at bounding box center [75, 95] width 46 height 14
click at [183, 204] on span "Export" at bounding box center [182, 206] width 17 height 6
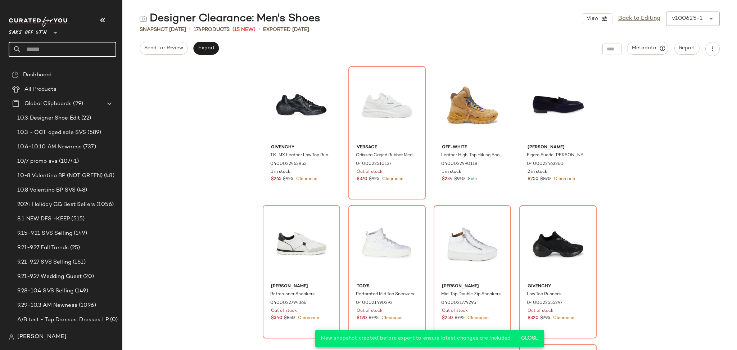
click at [42, 45] on input "text" at bounding box center [69, 49] width 95 height 15
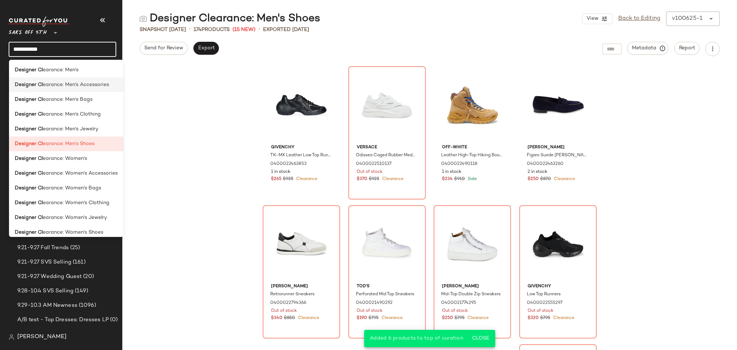
type input "**********"
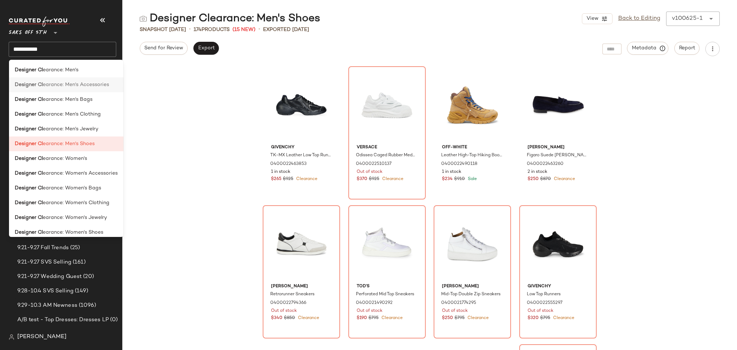
click at [93, 88] on span "earance: Men's Accessories" at bounding box center [76, 85] width 66 height 8
